Goal: Transaction & Acquisition: Book appointment/travel/reservation

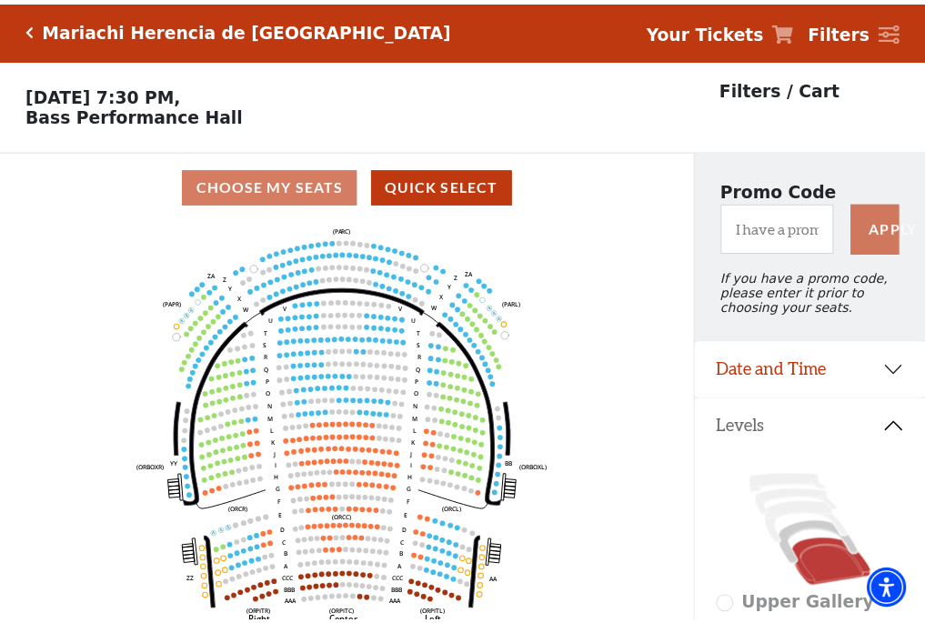
scroll to position [85, 0]
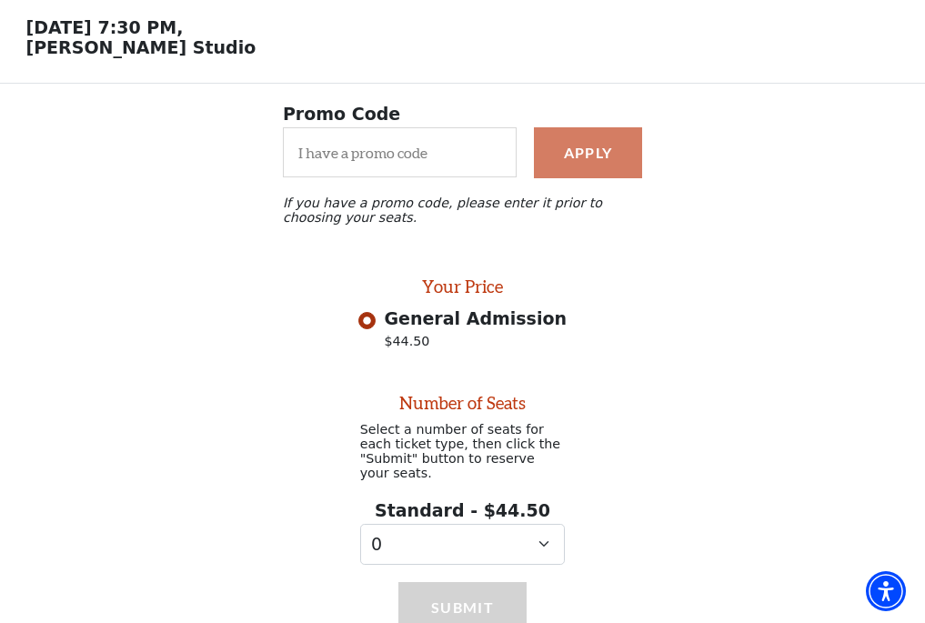
scroll to position [147, 0]
